Goal: Information Seeking & Learning: Learn about a topic

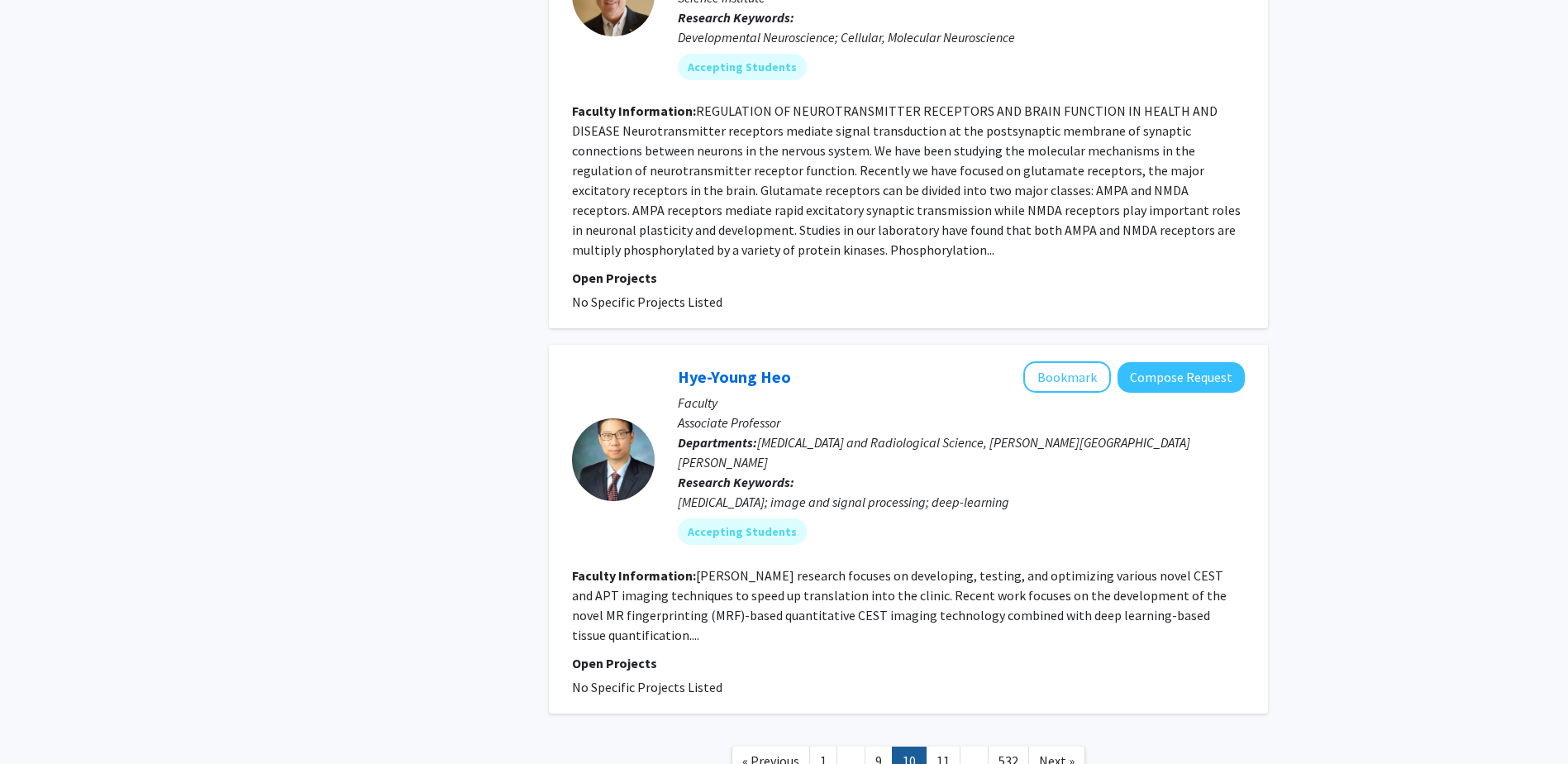
scroll to position [3759, 0]
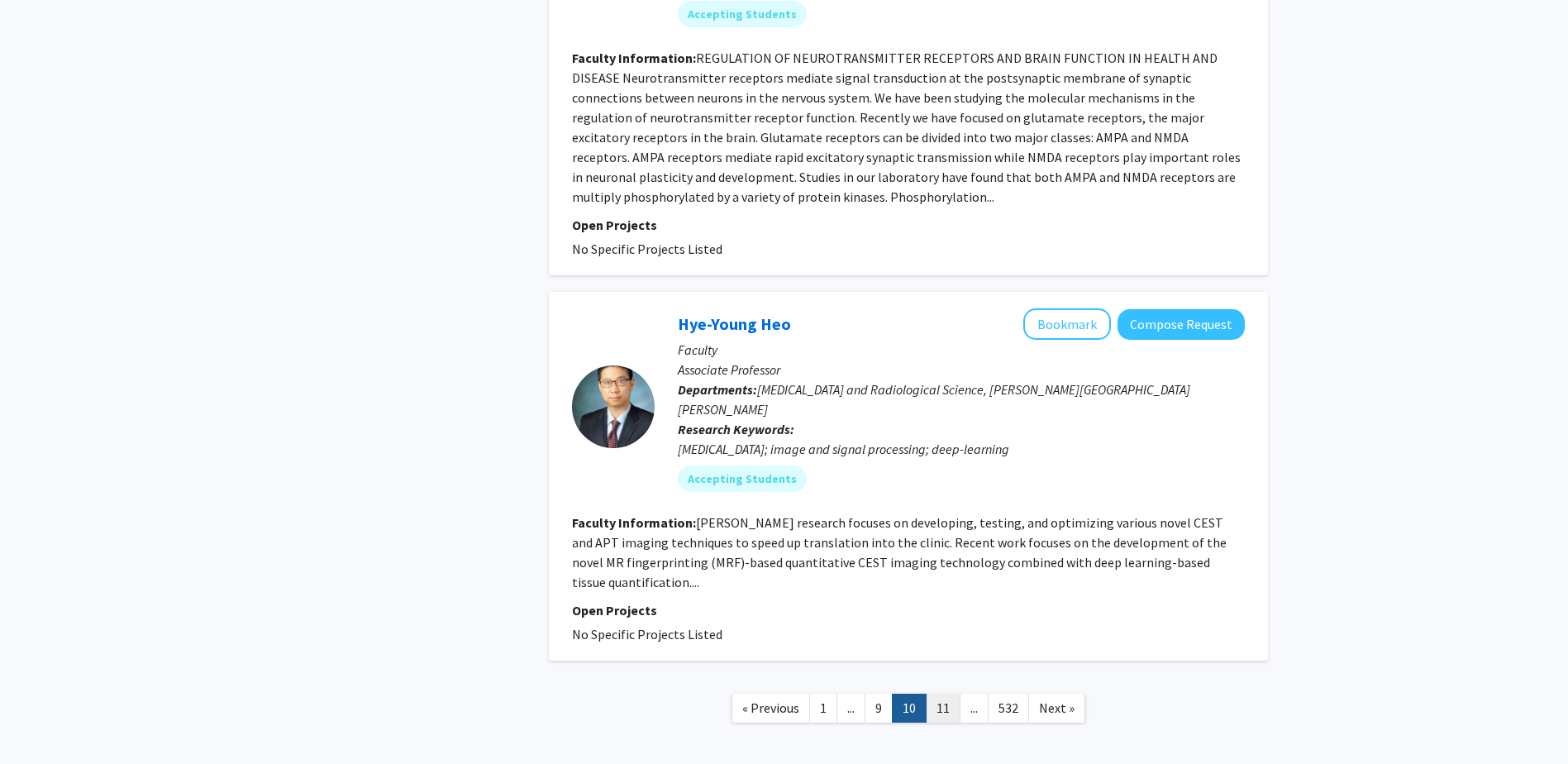
click at [940, 694] on link "11" at bounding box center [943, 708] width 35 height 29
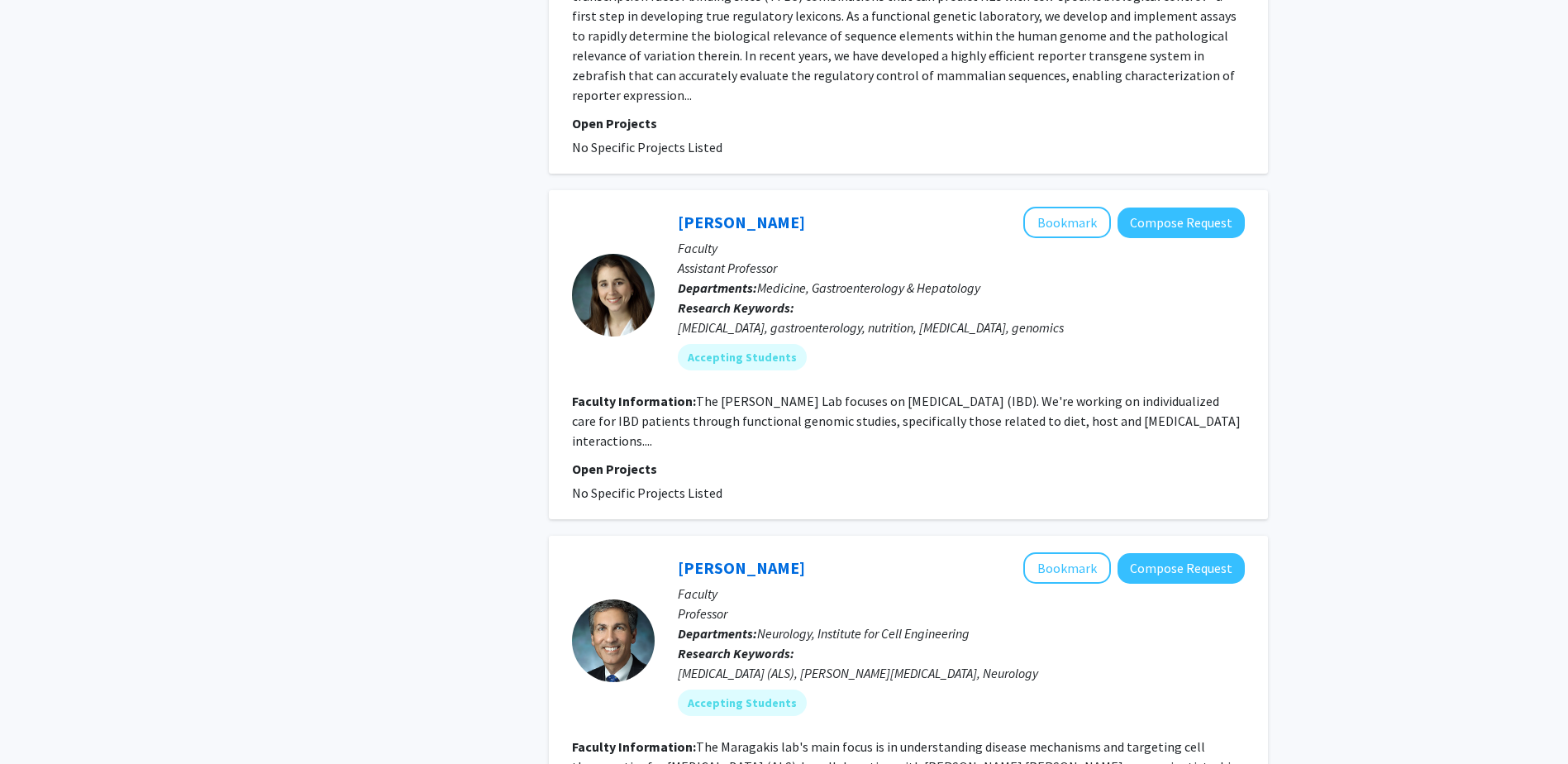
scroll to position [4037, 0]
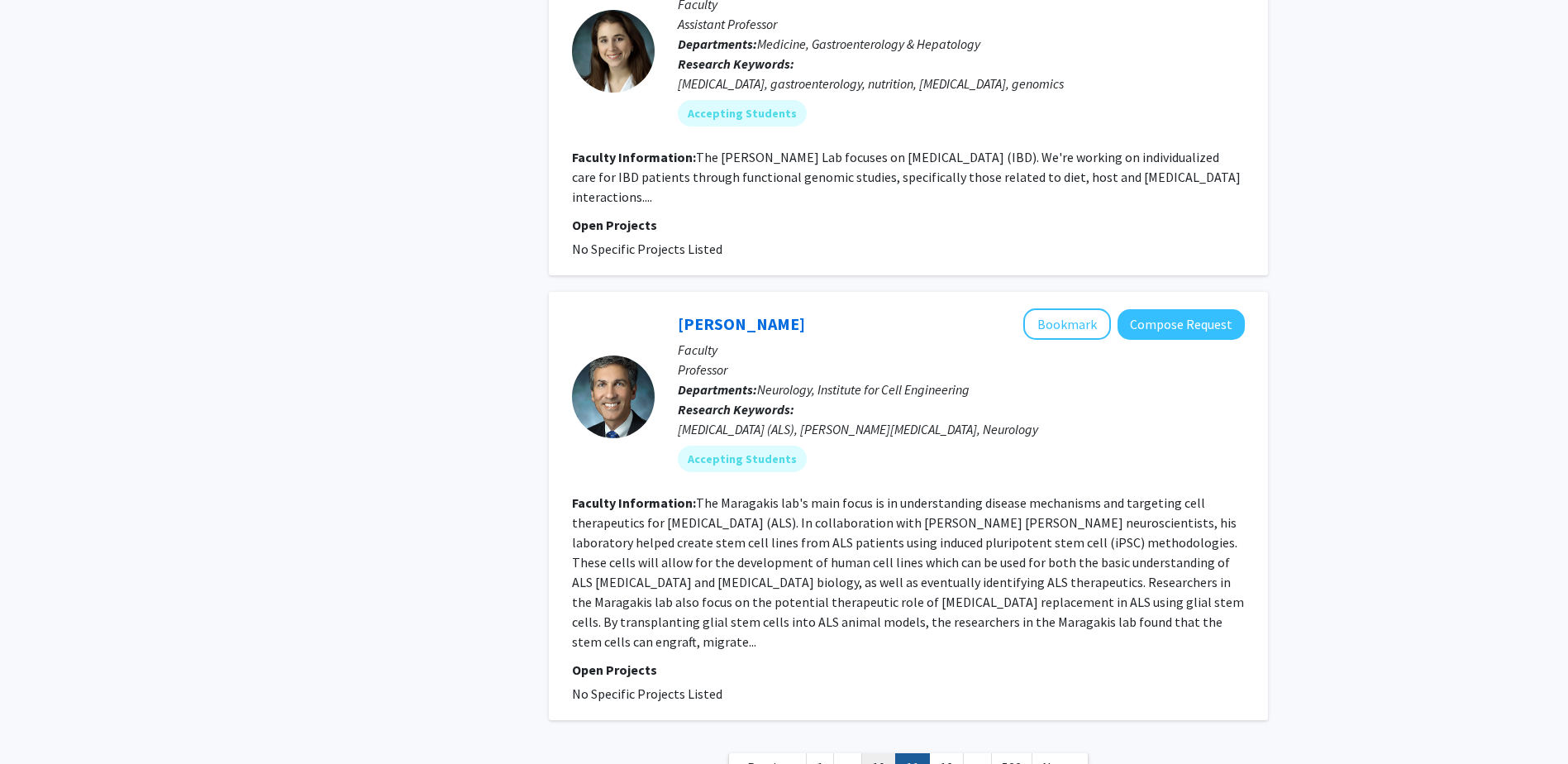
click at [878, 753] on link "10" at bounding box center [879, 768] width 35 height 29
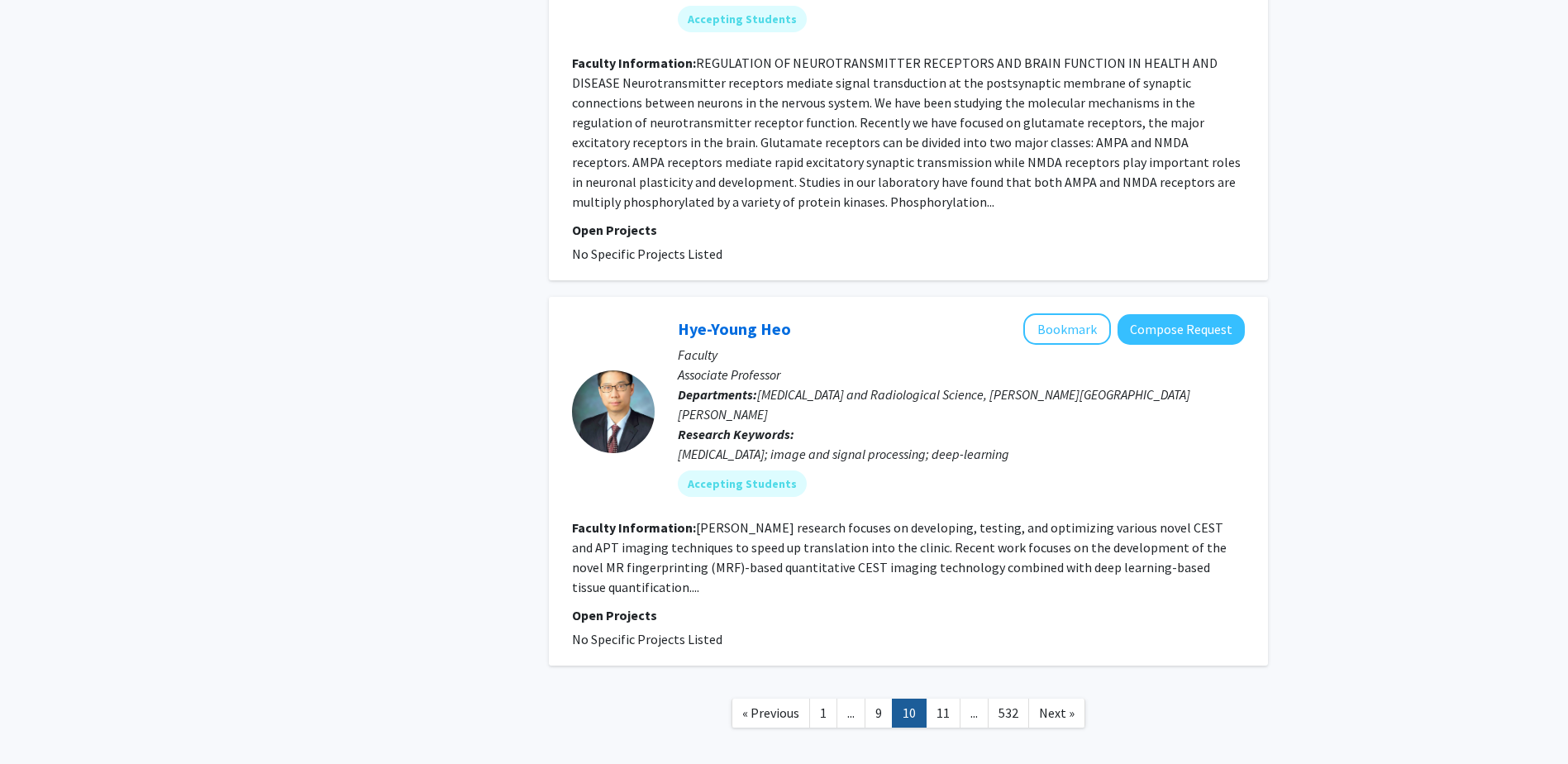
scroll to position [3759, 0]
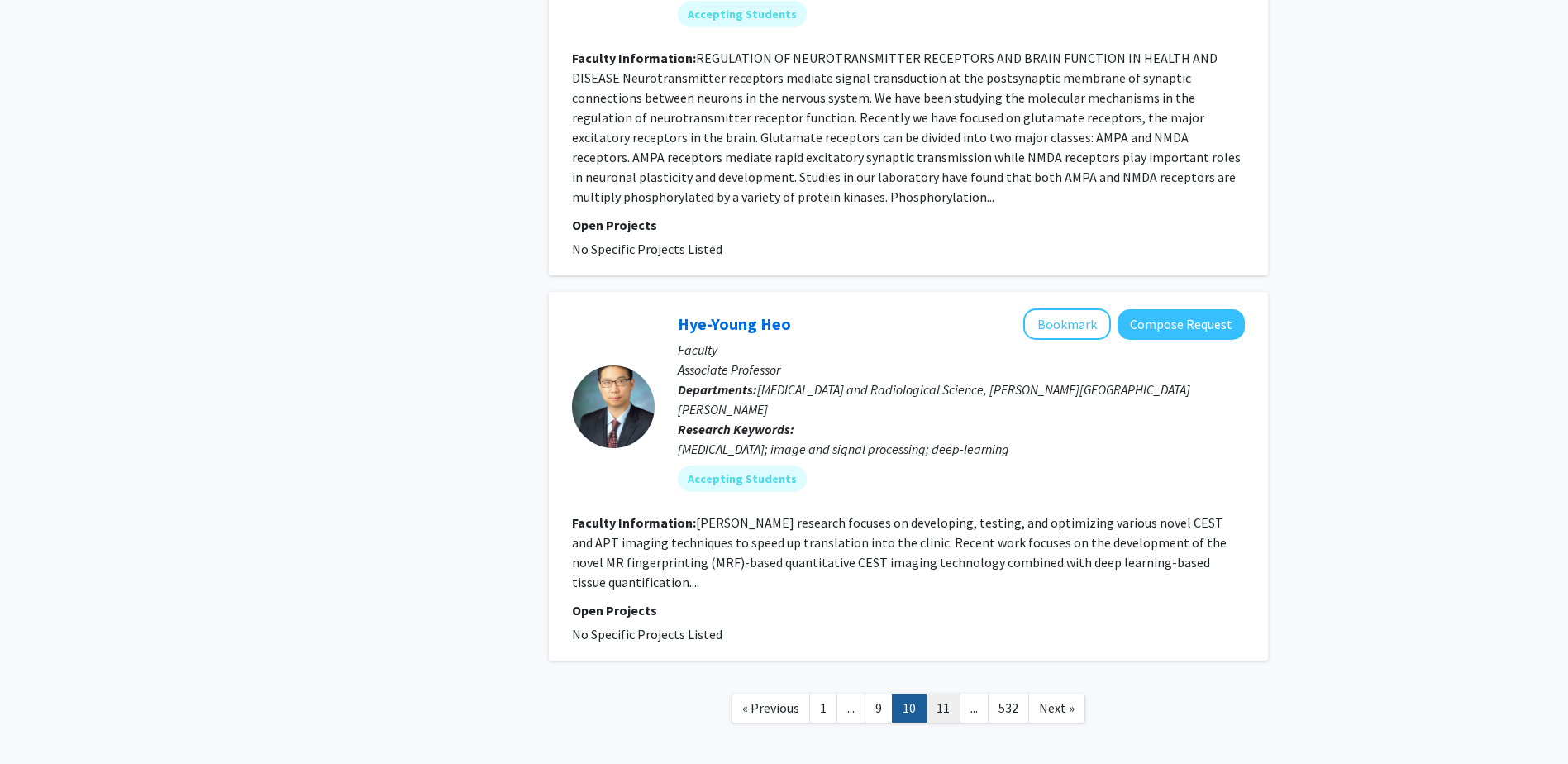
click at [934, 694] on link "11" at bounding box center [943, 708] width 35 height 29
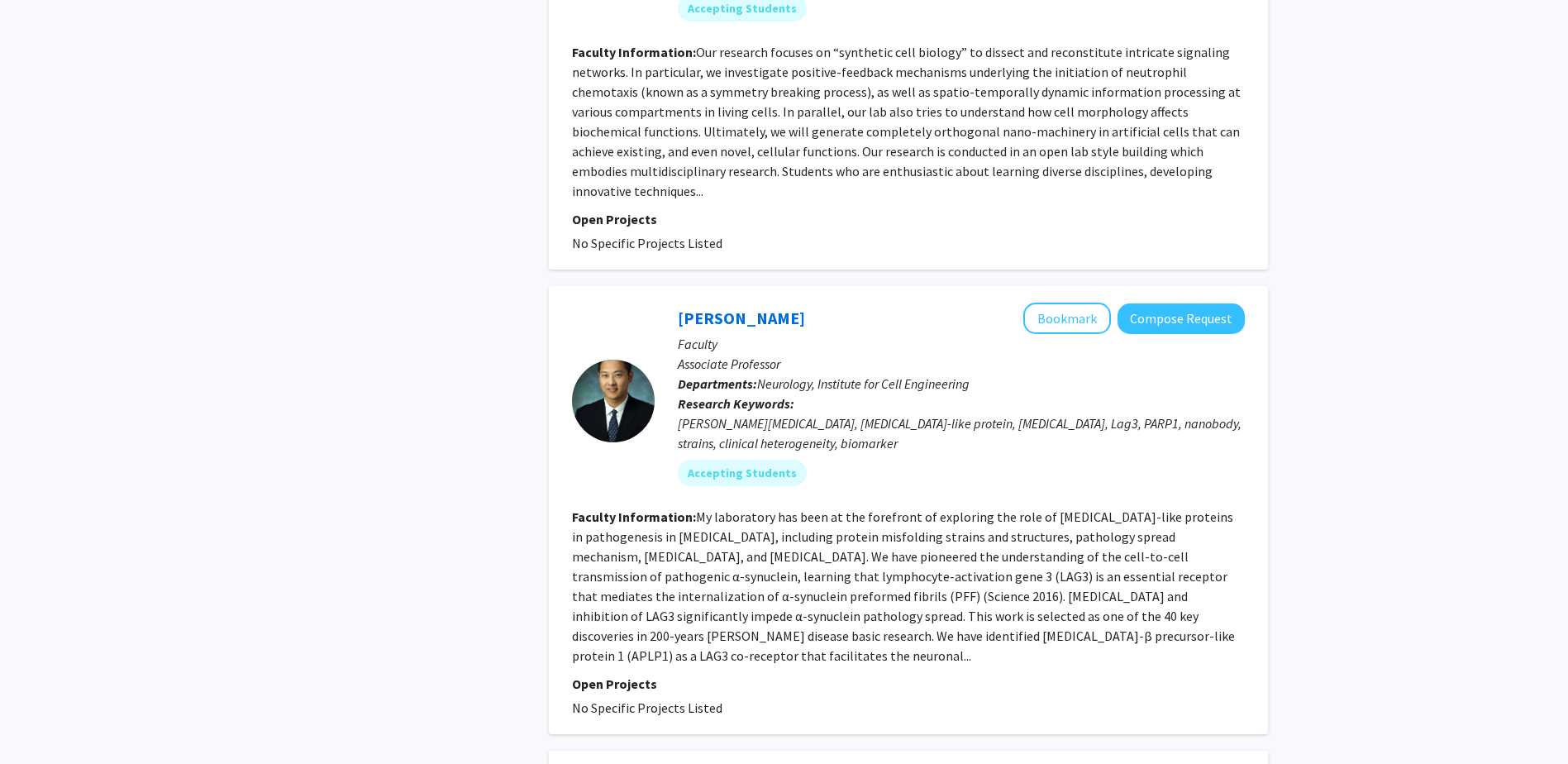
scroll to position [3142, 0]
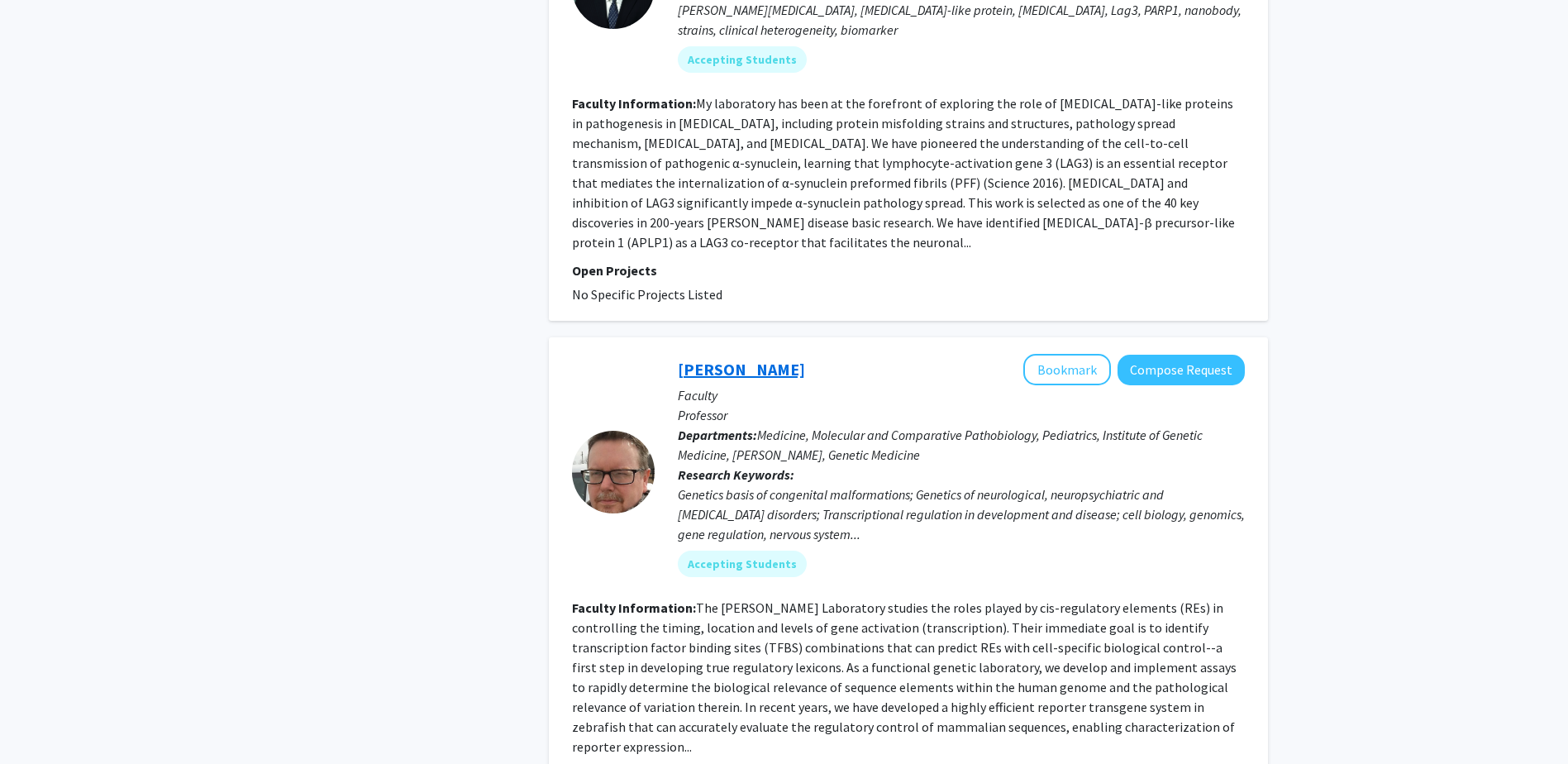
click at [723, 359] on link "[PERSON_NAME]" at bounding box center [741, 369] width 127 height 21
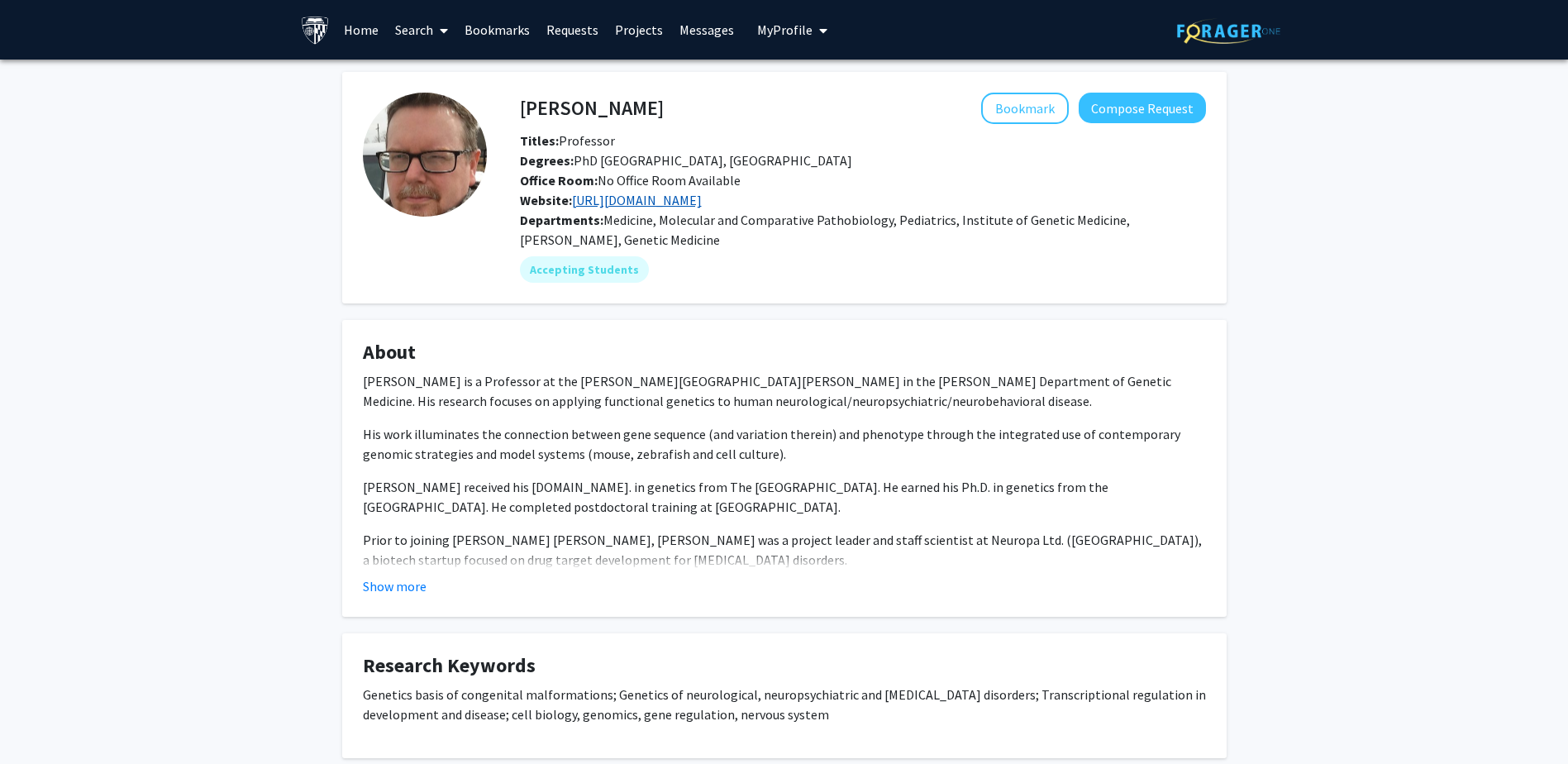
click at [702, 192] on link "[URL][DOMAIN_NAME]" at bounding box center [637, 200] width 130 height 16
click at [702, 195] on link "[URL][DOMAIN_NAME]" at bounding box center [637, 200] width 130 height 16
click at [407, 586] on button "Show more" at bounding box center [395, 587] width 64 height 20
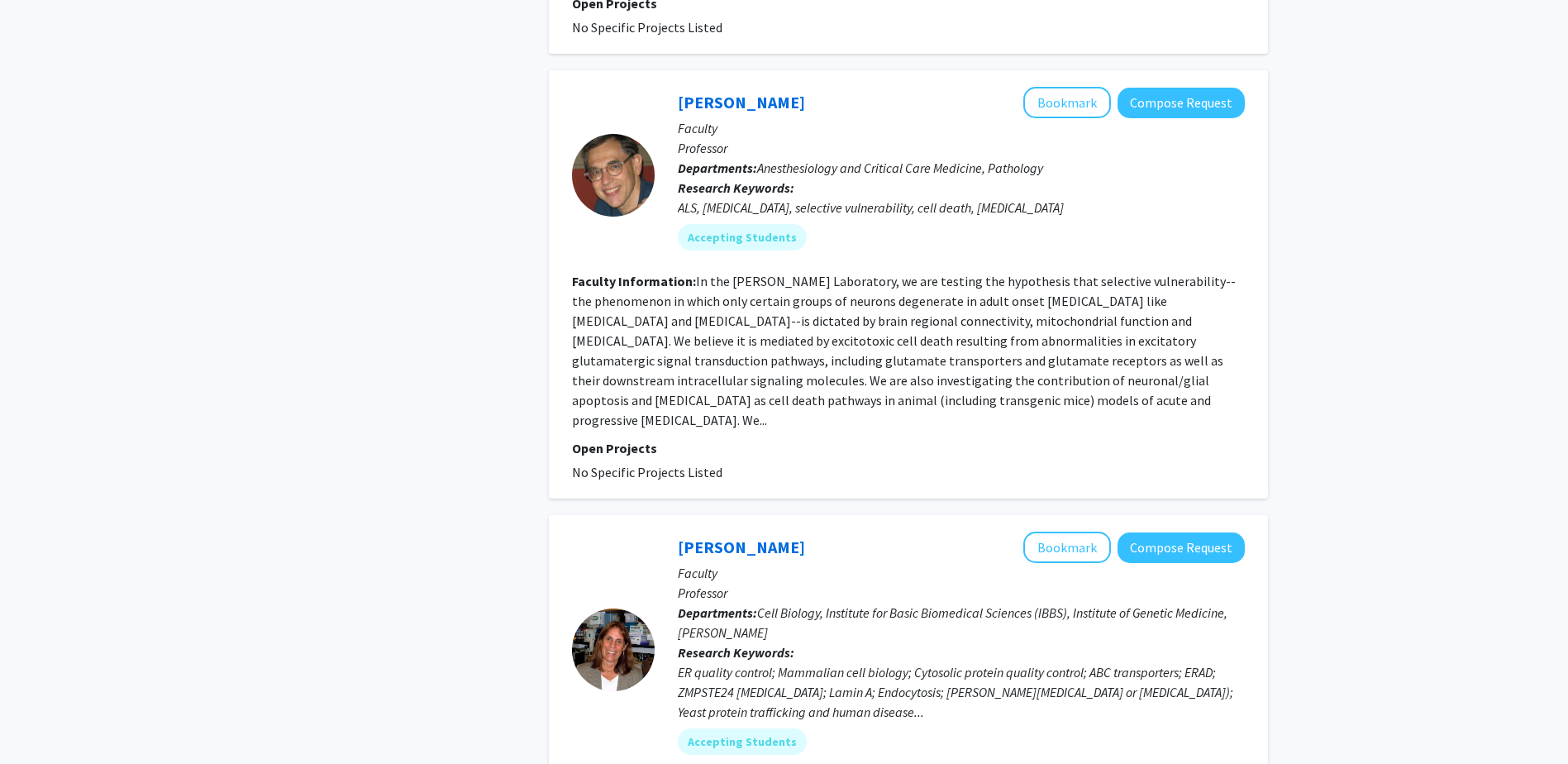
scroll to position [992, 0]
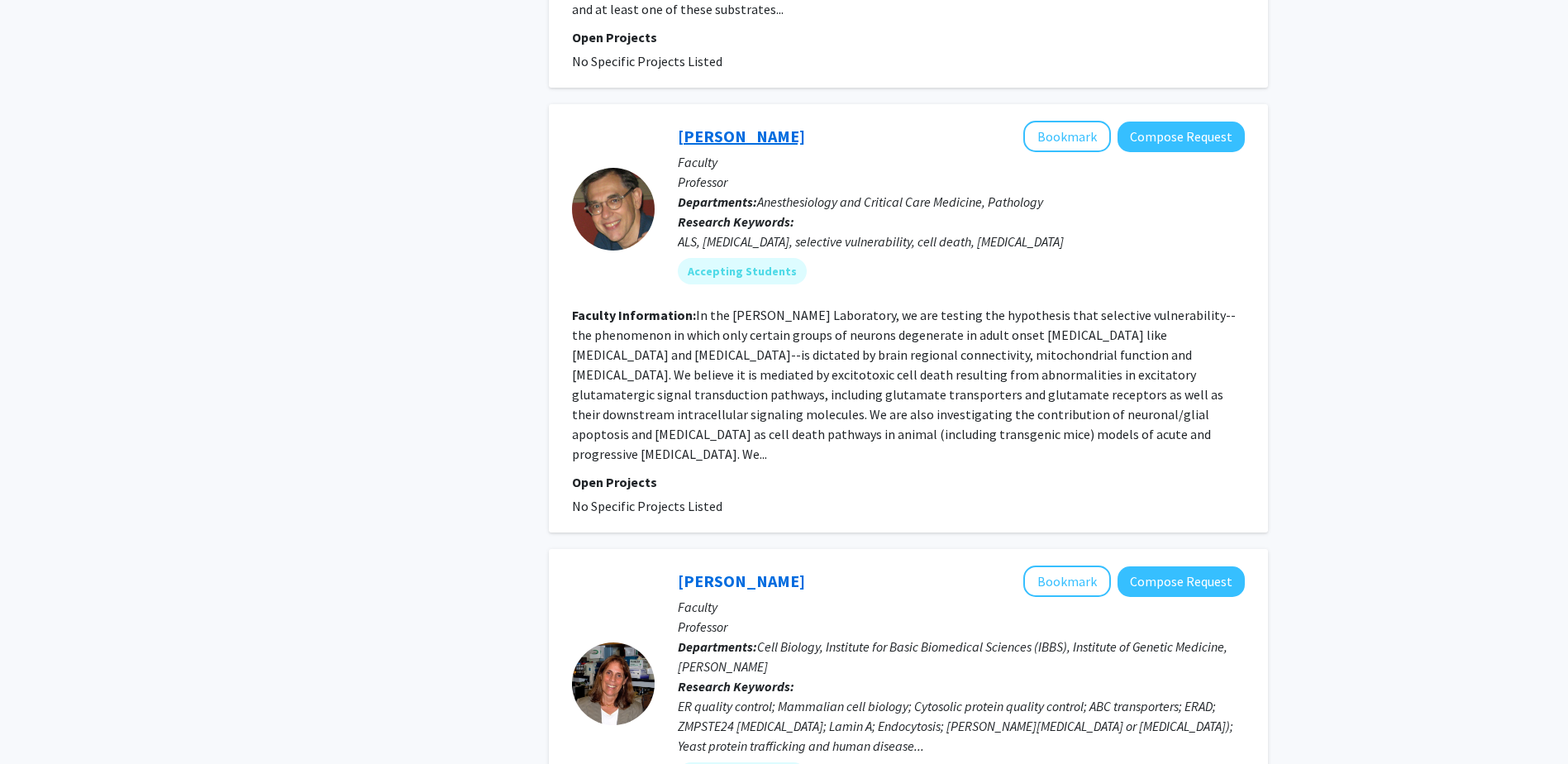
click at [733, 126] on link "[PERSON_NAME]" at bounding box center [741, 136] width 127 height 21
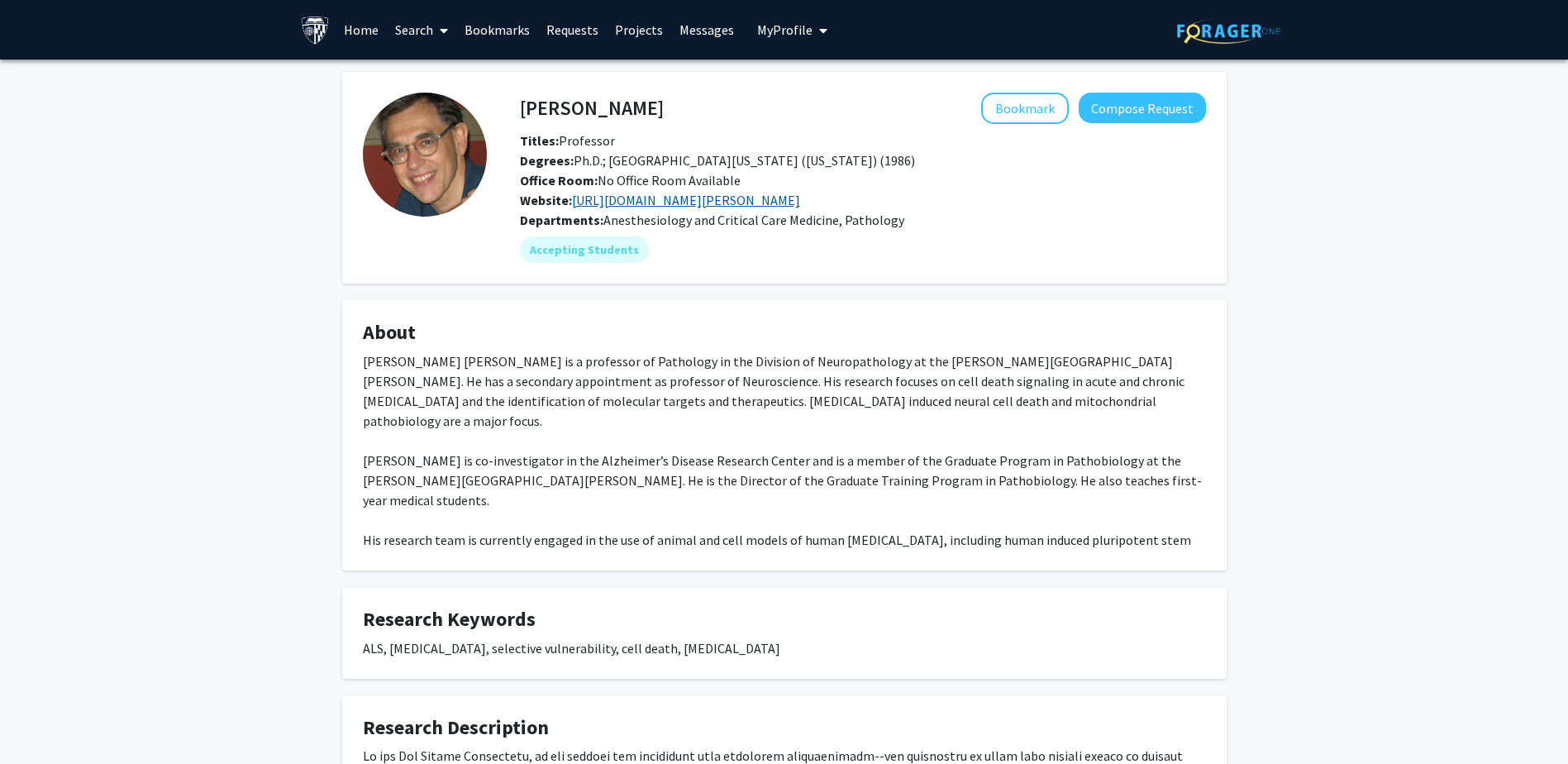
click at [728, 200] on link "[URL][DOMAIN_NAME][PERSON_NAME]" at bounding box center [686, 200] width 228 height 16
